Goal: Task Accomplishment & Management: Use online tool/utility

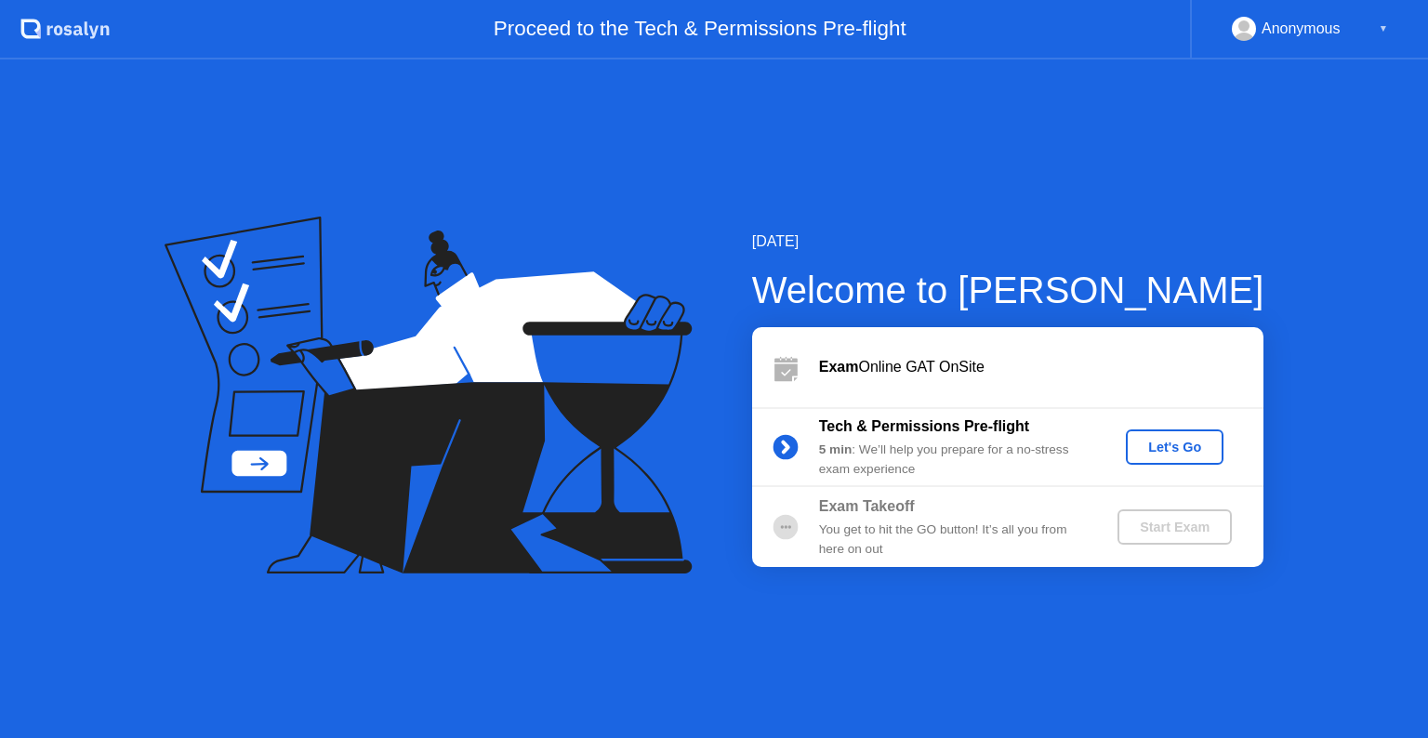
click at [1175, 443] on div "Let's Go" at bounding box center [1174, 447] width 83 height 15
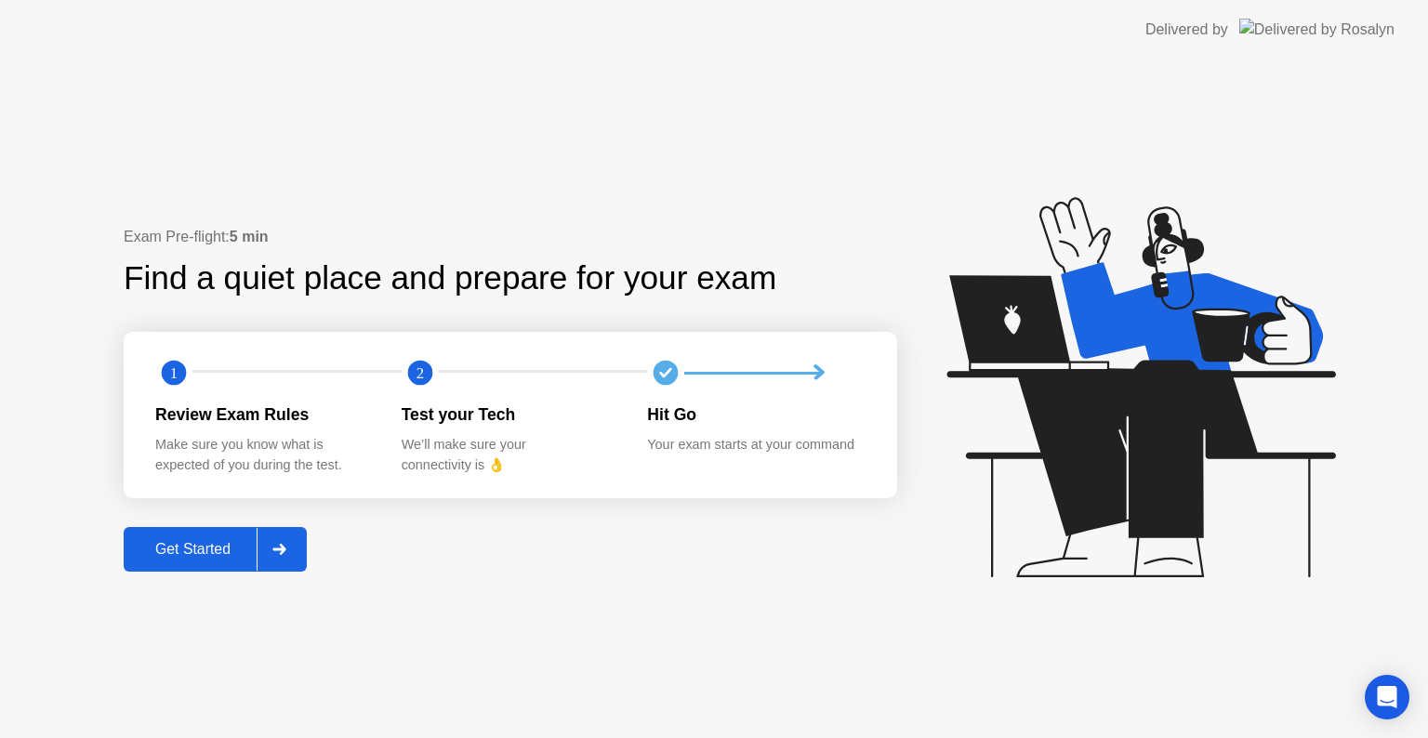
click at [205, 543] on div "Get Started" at bounding box center [192, 549] width 127 height 17
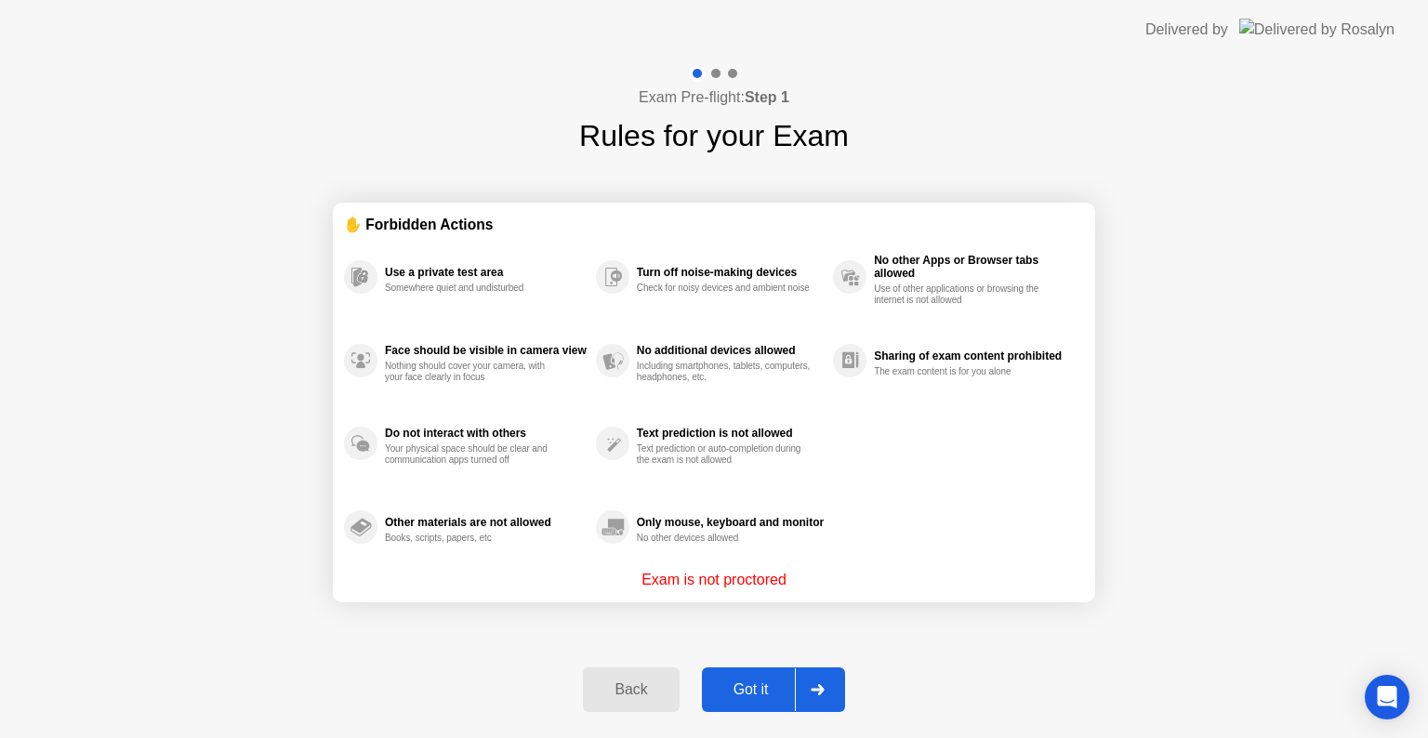
click at [749, 683] on div "Got it" at bounding box center [751, 690] width 87 height 17
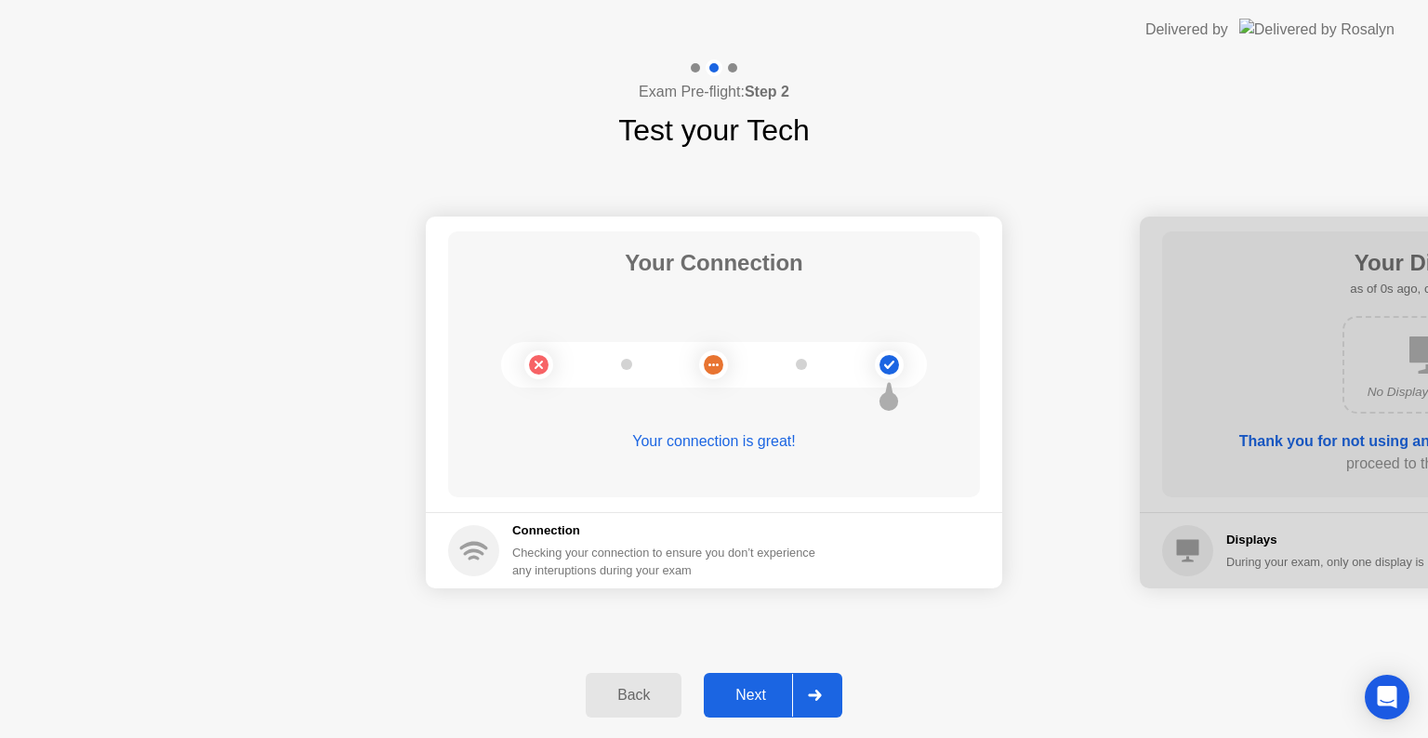
click at [746, 700] on div "Next" at bounding box center [750, 695] width 83 height 17
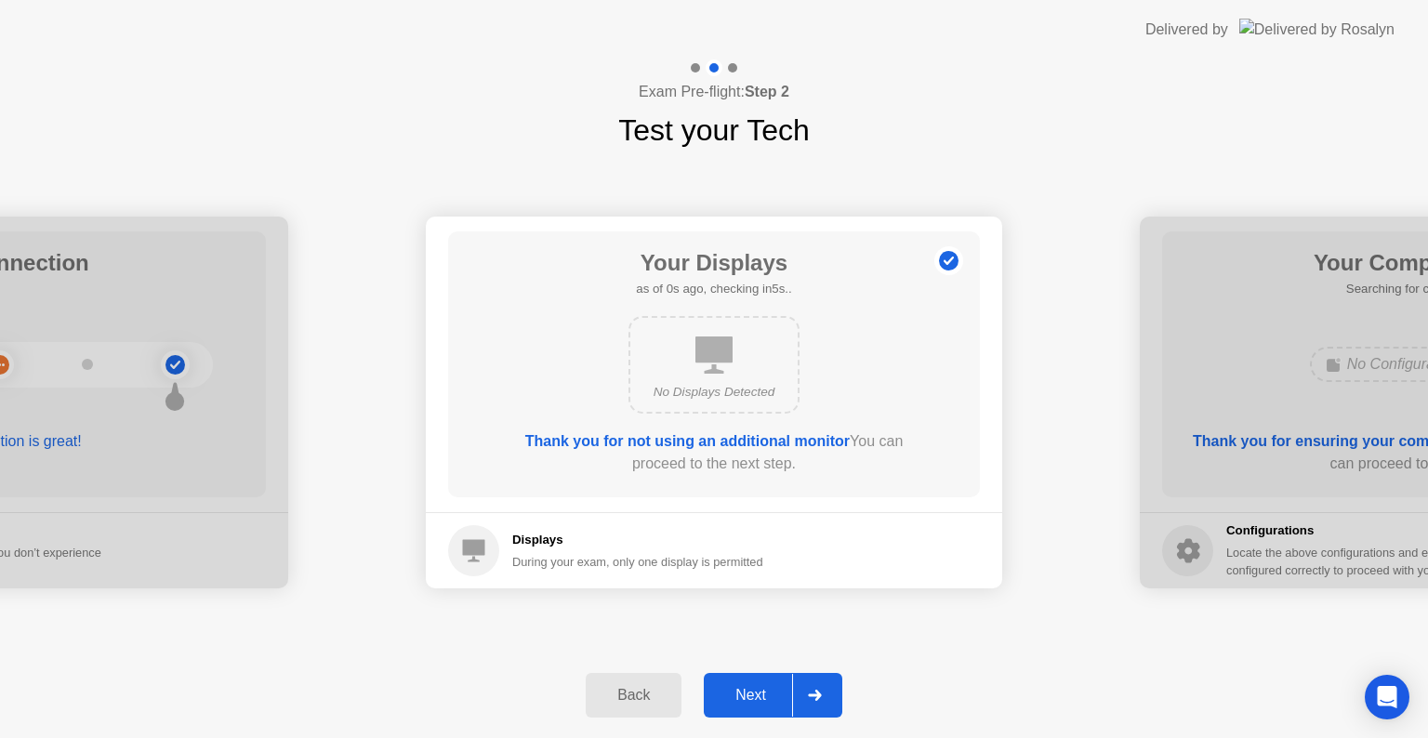
click at [746, 700] on div "Next" at bounding box center [750, 695] width 83 height 17
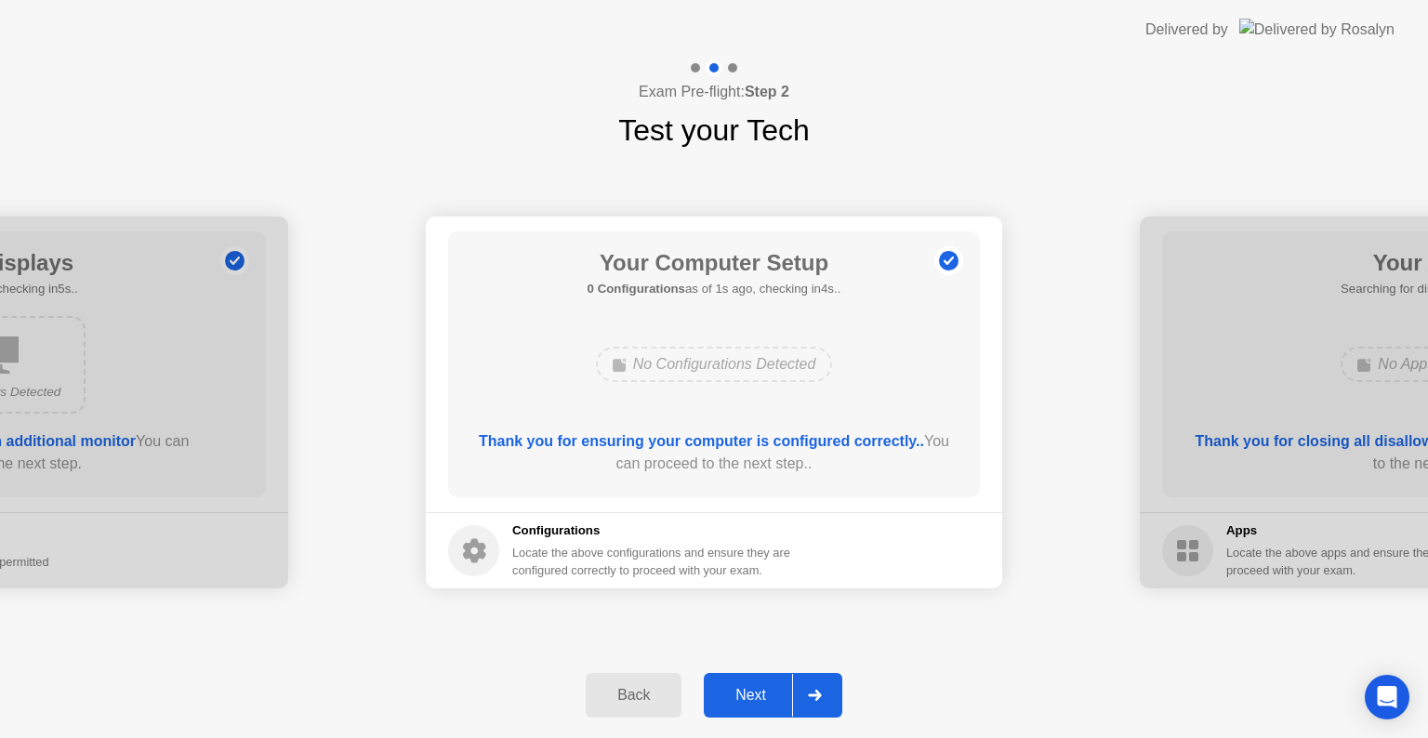
click at [751, 691] on div "Next" at bounding box center [750, 695] width 83 height 17
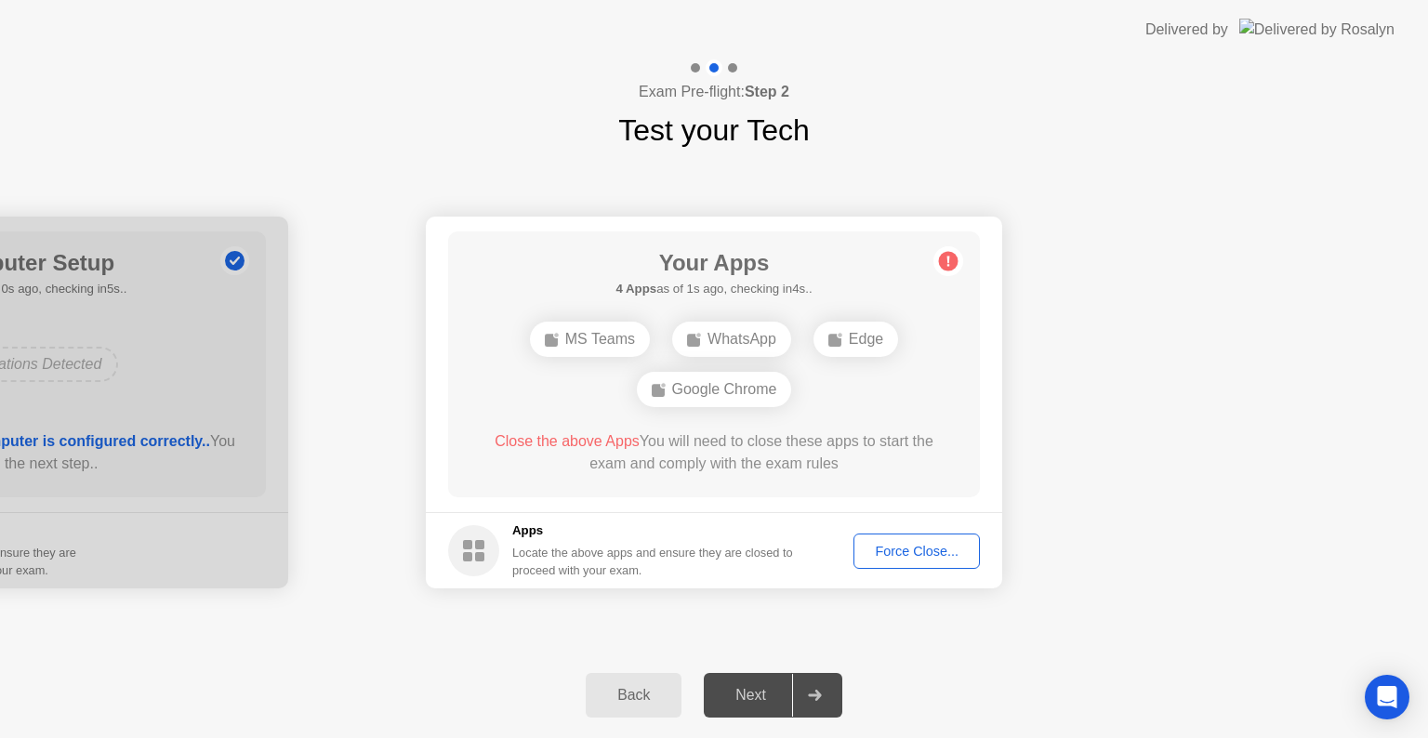
click at [904, 550] on div "Force Close..." at bounding box center [916, 551] width 113 height 15
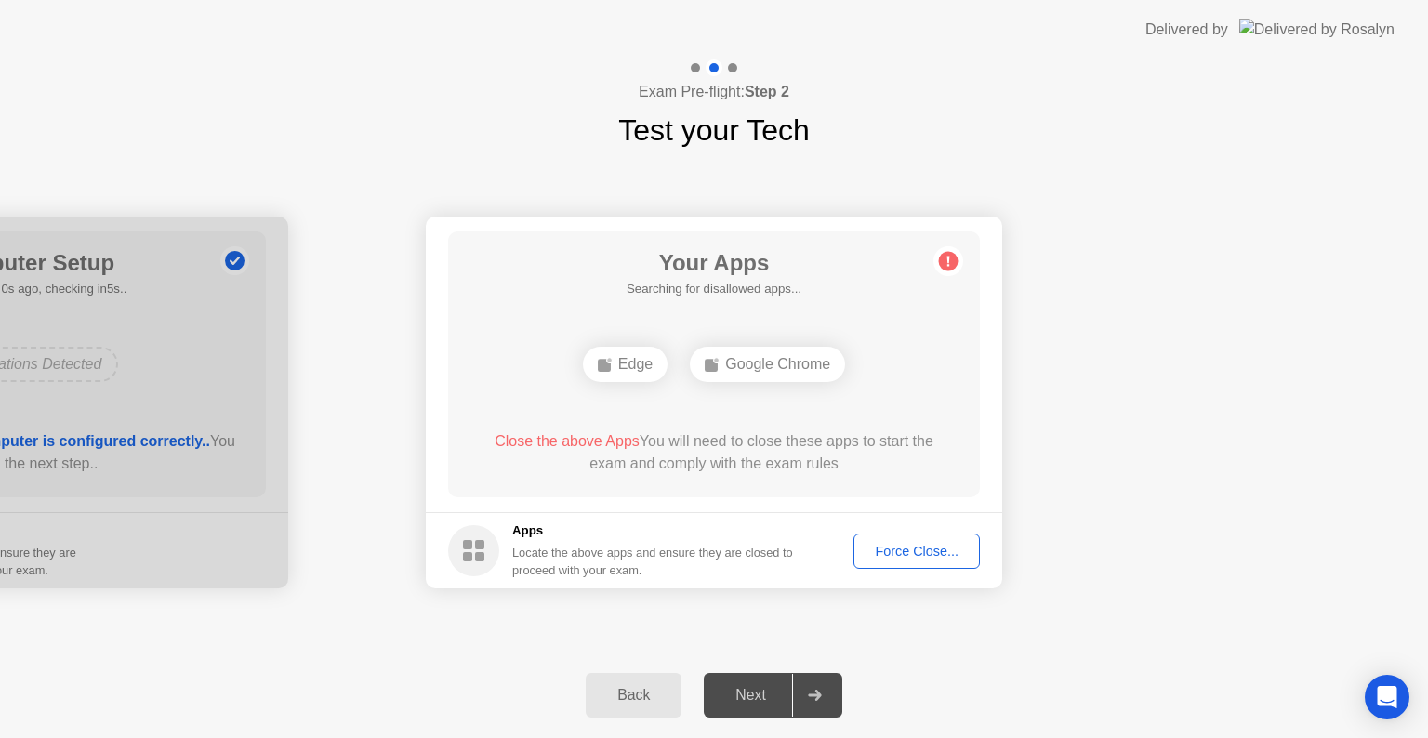
click at [945, 550] on div "Force Close..." at bounding box center [916, 551] width 113 height 15
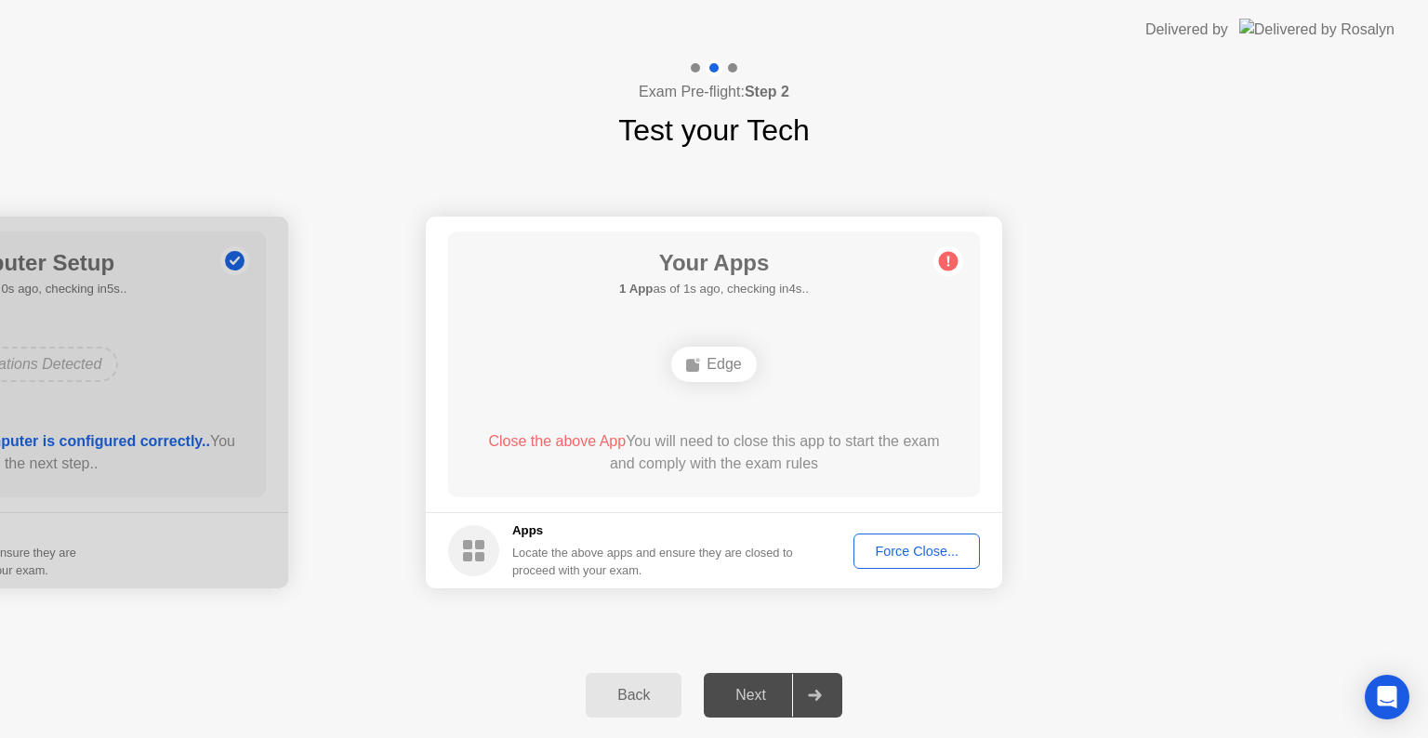
click at [893, 548] on div "Force Close..." at bounding box center [916, 551] width 113 height 15
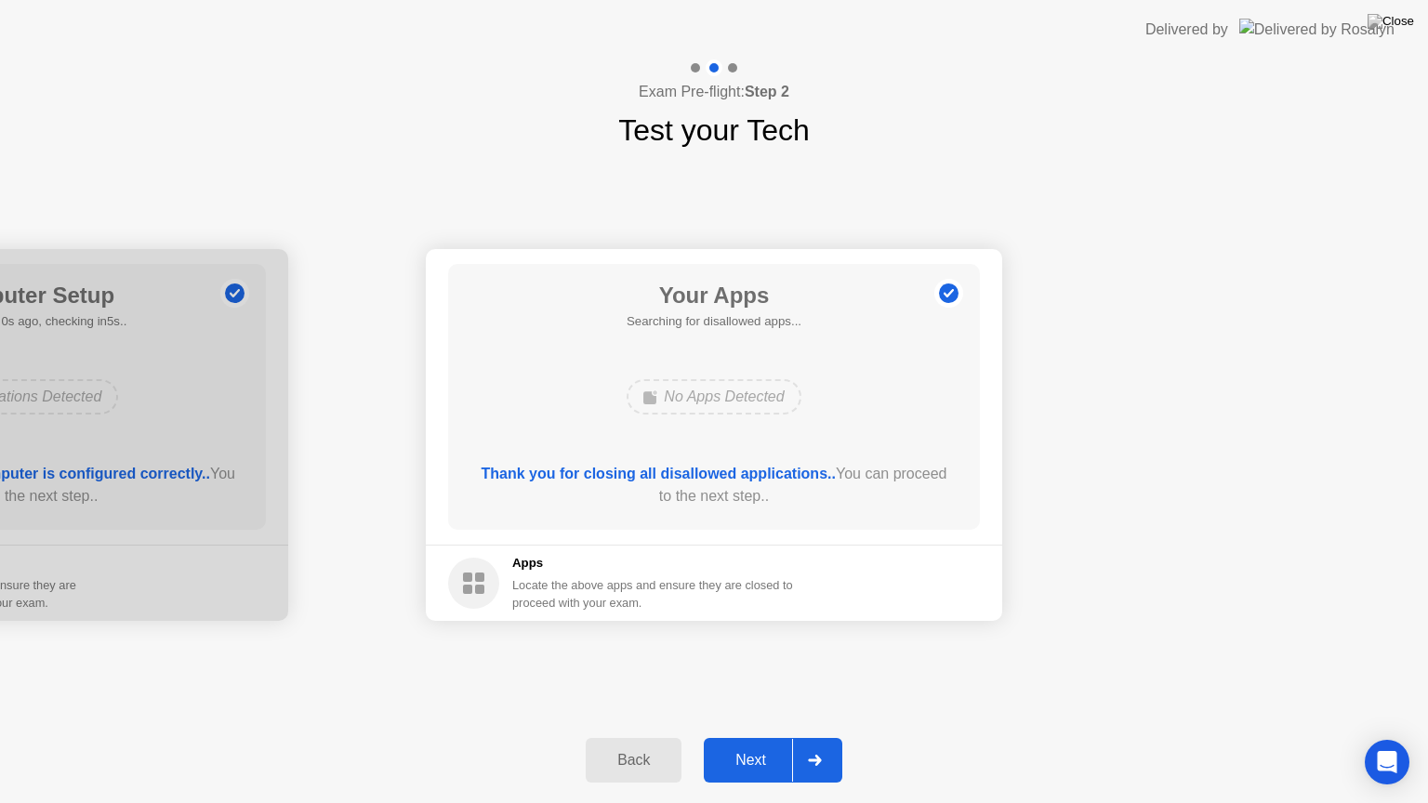
click at [750, 737] on div "Next" at bounding box center [750, 760] width 83 height 17
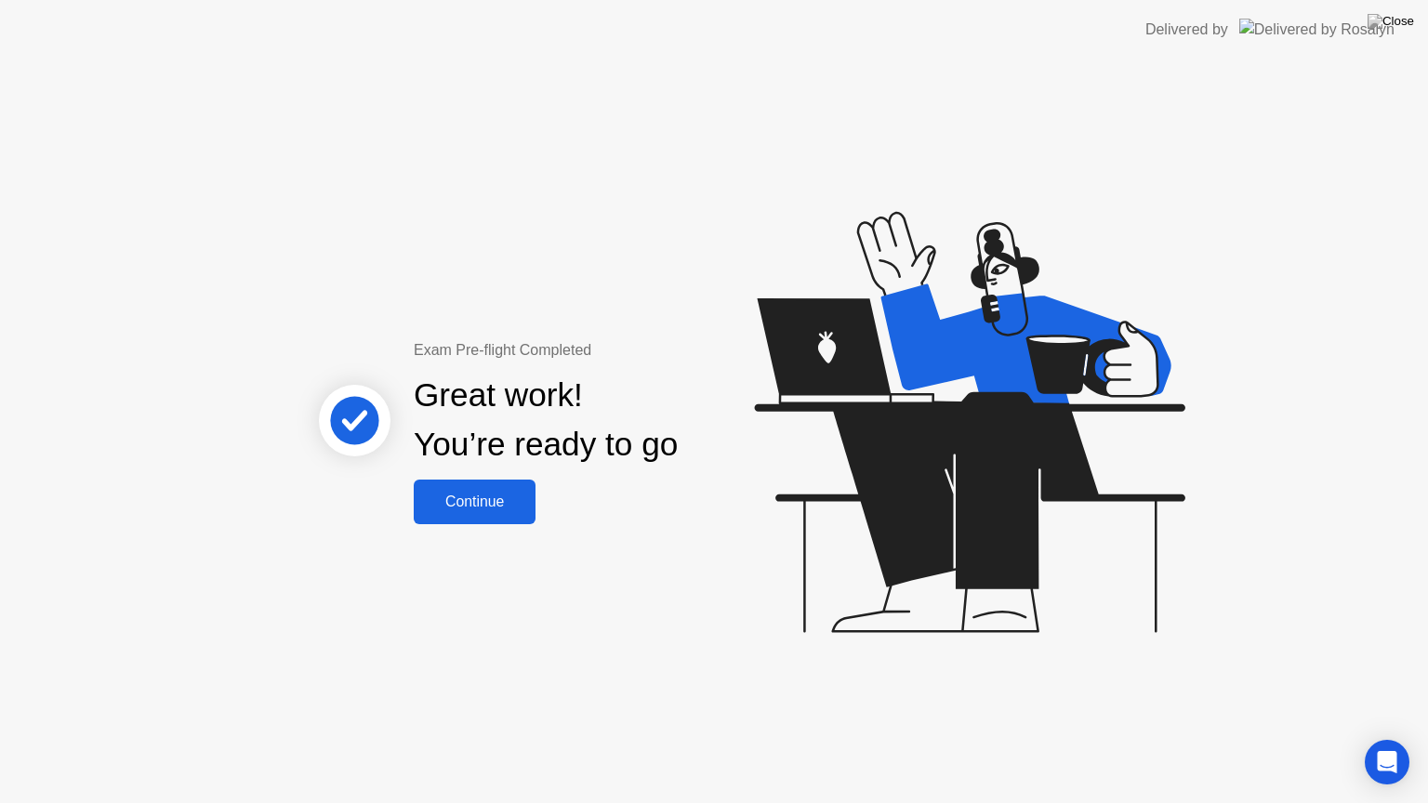
click at [479, 506] on div "Continue" at bounding box center [474, 502] width 111 height 17
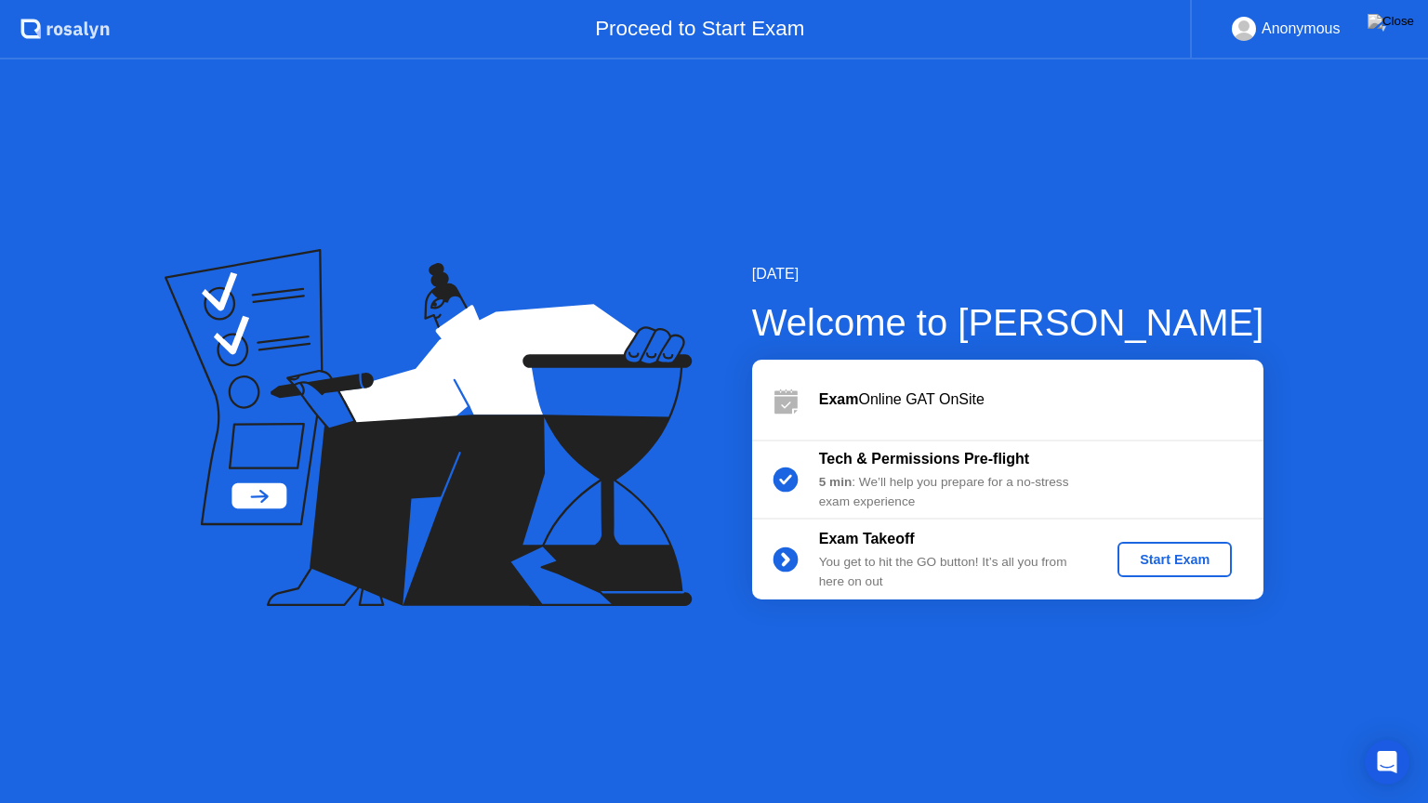
click at [1172, 562] on div "Start Exam" at bounding box center [1174, 559] width 99 height 15
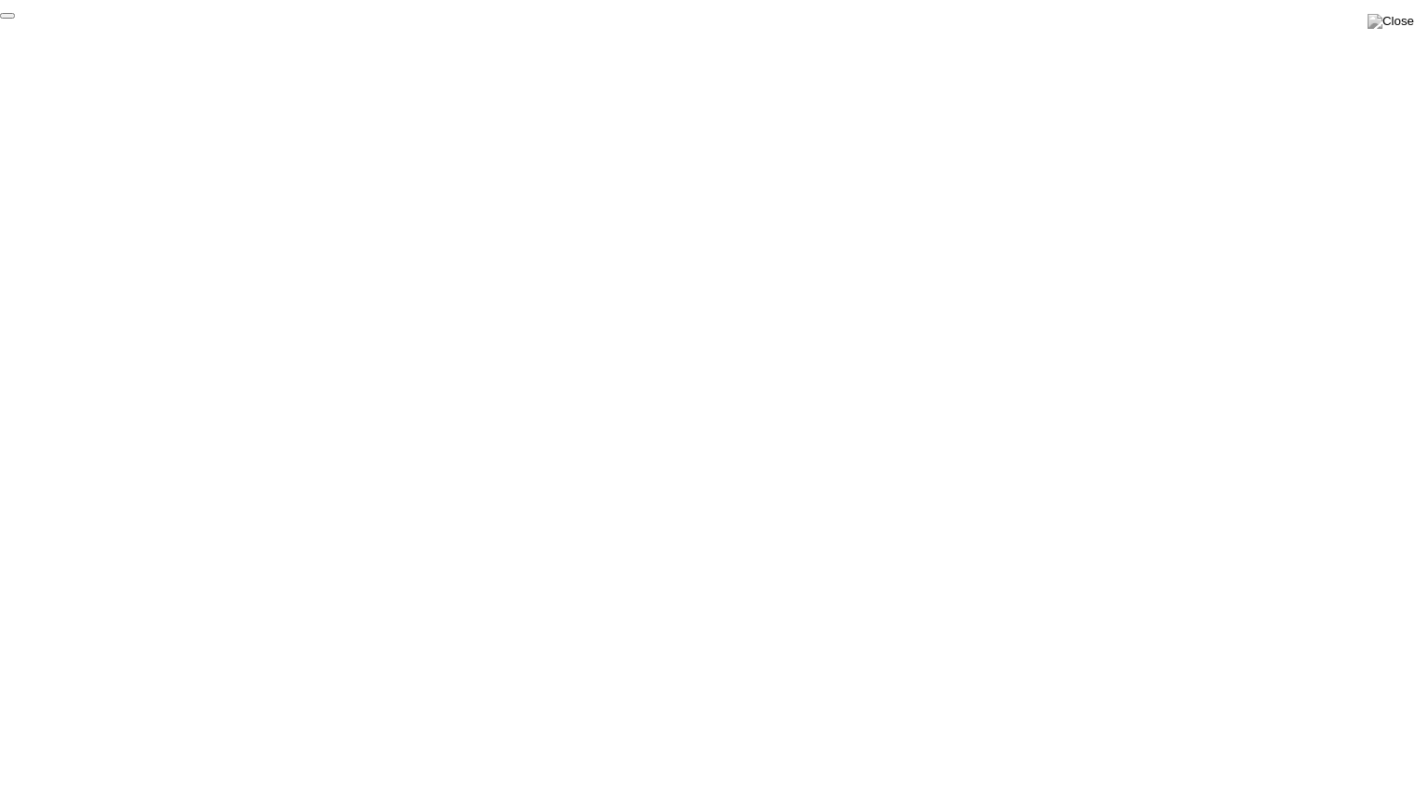
click div "End Proctoring Session"
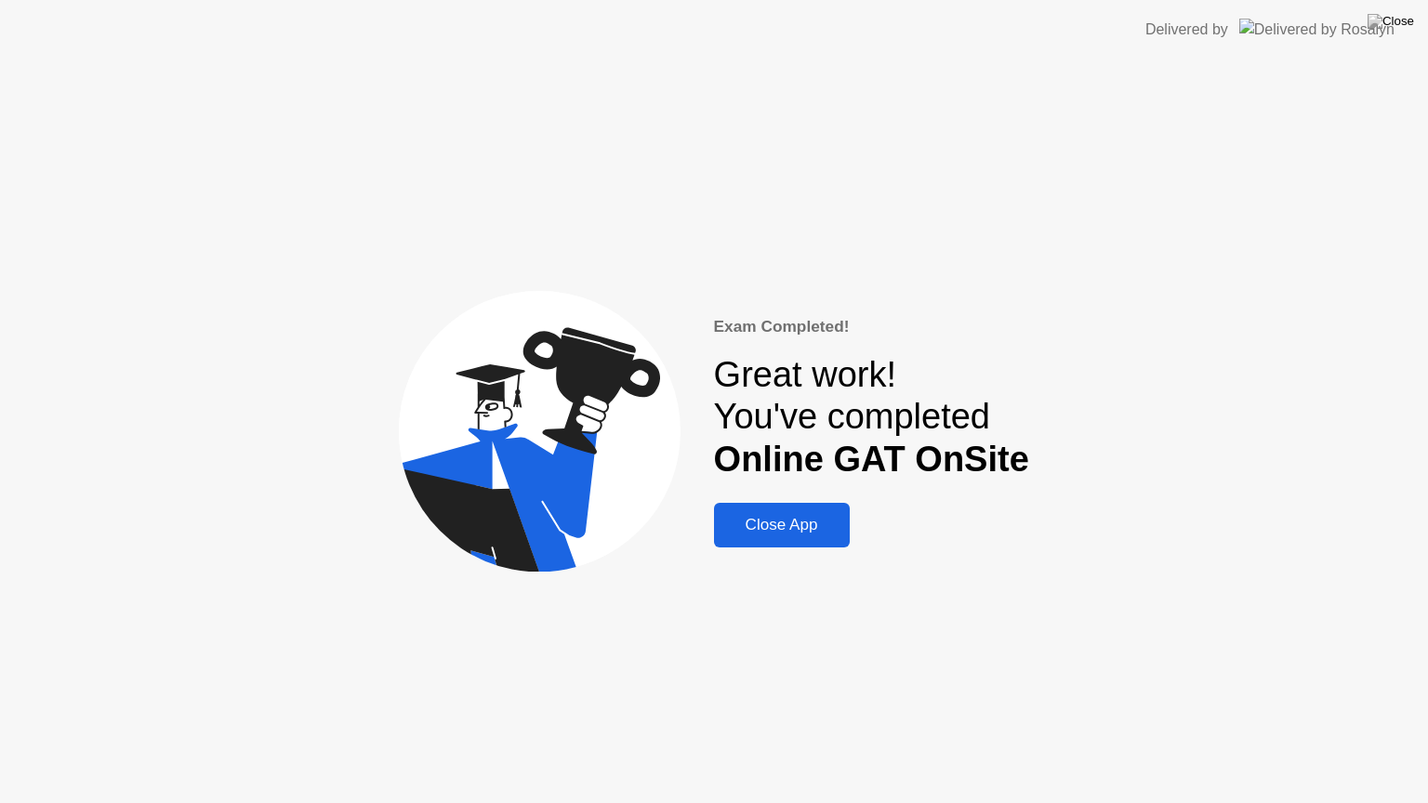
click at [769, 541] on button "Close App" at bounding box center [782, 525] width 136 height 45
